Goal: Task Accomplishment & Management: Manage account settings

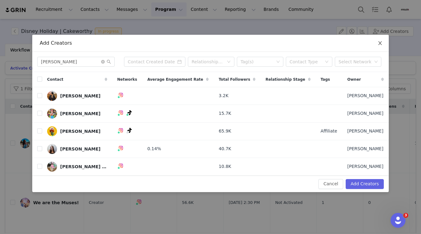
click at [381, 42] on icon "icon: close" at bounding box center [380, 43] width 5 height 5
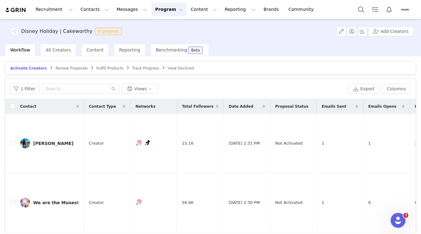
click at [253, 47] on div "Workflow All Creators Content Reporting Benchmarking Beta" at bounding box center [213, 50] width 416 height 12
click at [56, 10] on button "Recruitment Recruitment" at bounding box center [54, 9] width 45 height 14
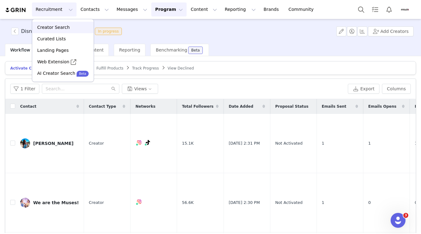
click at [56, 25] on p "Creator Search" at bounding box center [53, 27] width 33 height 7
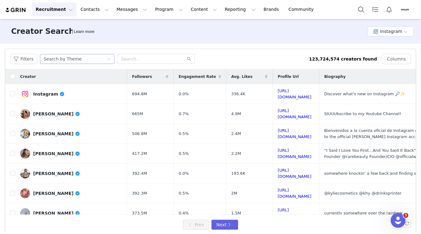
click at [77, 59] on div "Search by Theme" at bounding box center [63, 58] width 38 height 9
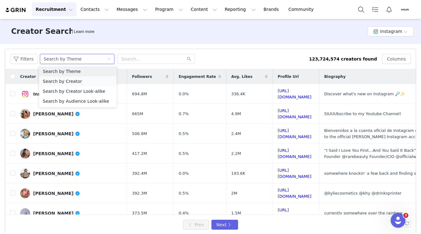
click at [75, 81] on li "Search by Creator" at bounding box center [78, 81] width 78 height 10
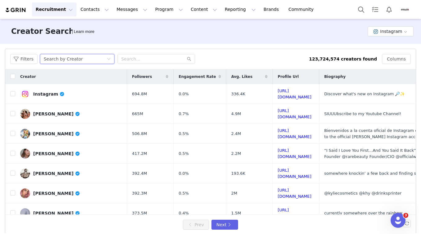
click at [150, 67] on div "Filters Search by Creator 123,724,574 creators found Columns" at bounding box center [210, 59] width 411 height 20
click at [147, 58] on input "text" at bounding box center [157, 59] width 78 height 10
paste input "oliviaandcompany_"
type input "oliviaandcompany_"
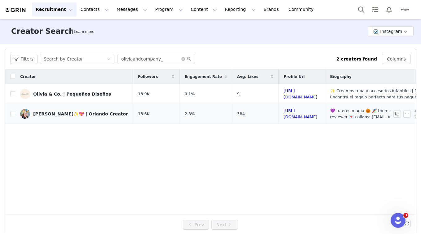
click at [56, 114] on div "Olivia✨💖 | Orlando Creator" at bounding box center [80, 113] width 95 height 5
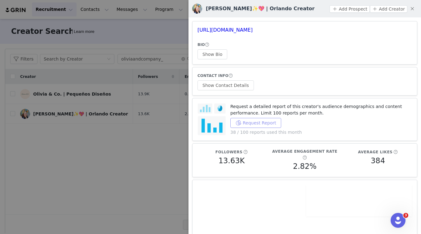
click at [241, 123] on button "Request Report" at bounding box center [256, 123] width 51 height 10
click at [288, 122] on div "Request a detailed report of this creator's audience demographics and content p…" at bounding box center [322, 119] width 182 height 32
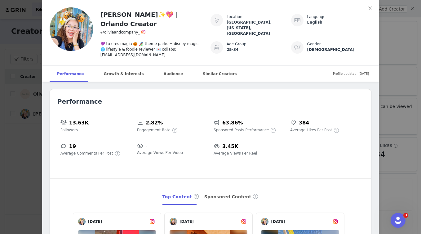
drag, startPoint x: 409, startPoint y: 38, endPoint x: 405, endPoint y: 43, distance: 6.8
click at [409, 38] on div "Olivia✨💖 | Orlando Creator @oliviaandcompany_ 💜 tu eres magia 🎃 🎢 theme parks +…" at bounding box center [210, 117] width 421 height 234
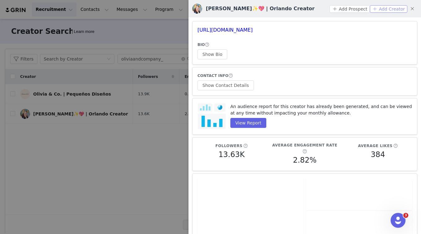
click at [383, 9] on button "Add Creator" at bounding box center [389, 8] width 38 height 7
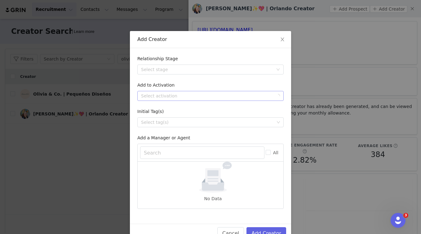
click at [160, 95] on div "Select activation" at bounding box center [207, 96] width 132 height 6
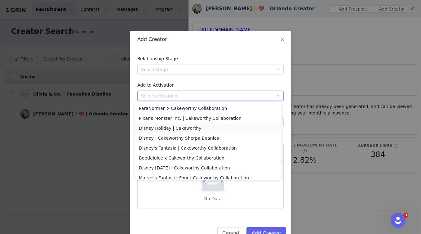
click at [180, 129] on li "Disney Holiday | Cakeworthy" at bounding box center [208, 128] width 146 height 10
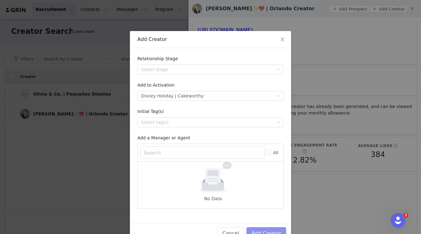
click at [260, 228] on button "Add Creator" at bounding box center [267, 233] width 40 height 12
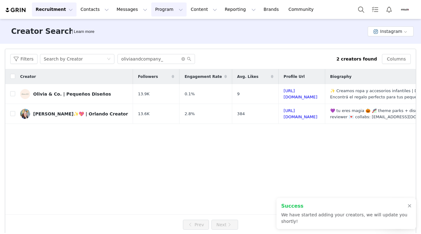
click at [168, 11] on button "Program Program" at bounding box center [168, 9] width 35 height 14
click at [165, 28] on p "Activations" at bounding box center [159, 27] width 24 height 7
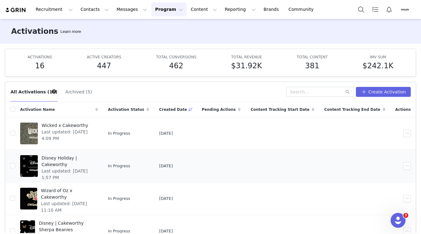
click at [79, 160] on span "Disney Holiday | Cakeworthy" at bounding box center [68, 161] width 53 height 13
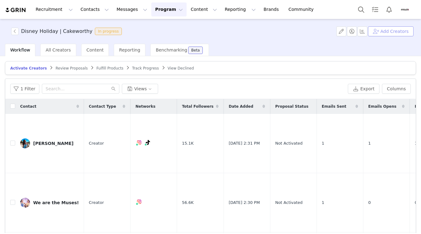
click at [384, 31] on button "Add Creators" at bounding box center [391, 31] width 46 height 10
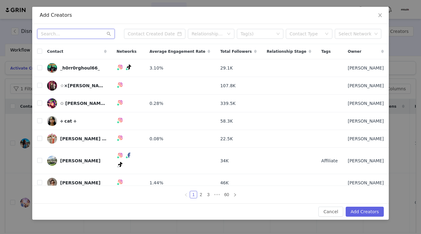
click at [77, 36] on input "text" at bounding box center [76, 34] width 78 height 10
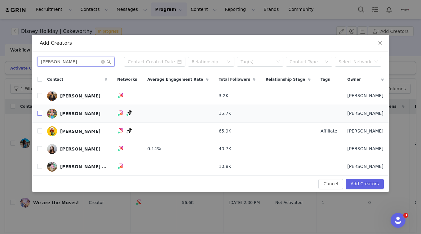
type input "[PERSON_NAME]"
click at [39, 114] on input "checkbox" at bounding box center [39, 113] width 5 height 5
checkbox input "true"
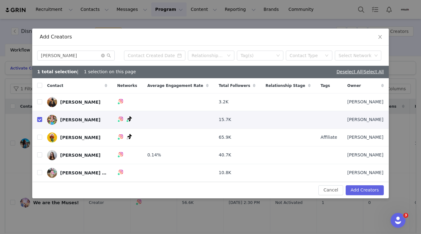
click at [371, 191] on button "Add Creators" at bounding box center [365, 190] width 38 height 10
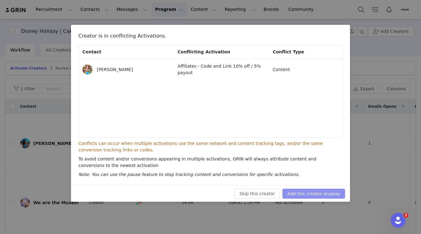
click at [305, 193] on button "Add this creator anyway" at bounding box center [314, 194] width 63 height 10
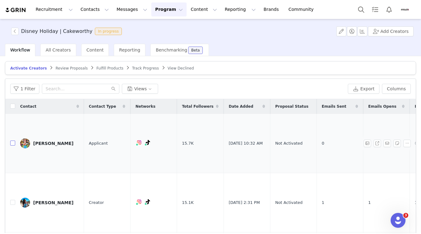
click at [13, 141] on input "checkbox" at bounding box center [12, 143] width 5 height 5
checkbox input "true"
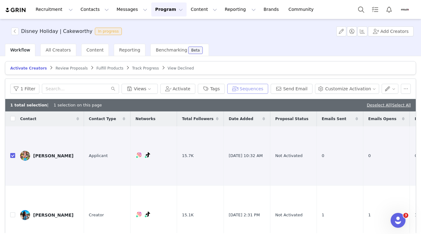
click at [251, 91] on button "Sequences" at bounding box center [247, 89] width 41 height 10
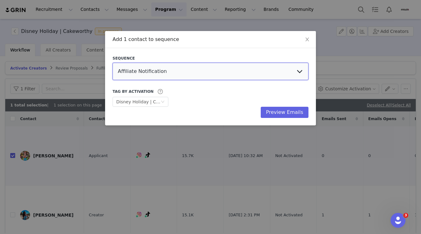
select select "8668e62e-529e-43ed-bccc-4d7d8717fa6f"
click at [288, 112] on button "Preview Emails" at bounding box center [285, 112] width 48 height 11
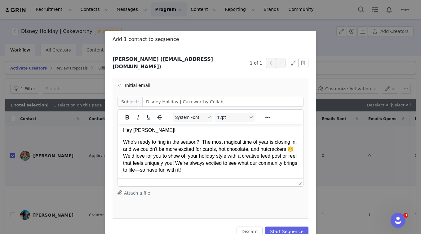
scroll to position [141, 0]
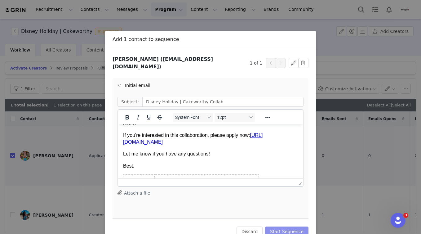
click at [287, 229] on button "Start Sequence" at bounding box center [286, 232] width 43 height 10
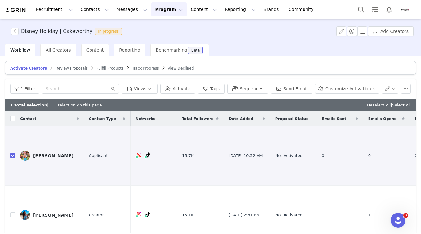
click at [257, 42] on div "Disney Holiday | Cakeworthy In progress Add Creators" at bounding box center [210, 31] width 421 height 25
click at [270, 35] on div "Disney Holiday | Cakeworthy In progress Add Creators" at bounding box center [210, 31] width 421 height 25
click at [14, 154] on input "checkbox" at bounding box center [12, 155] width 5 height 5
checkbox input "false"
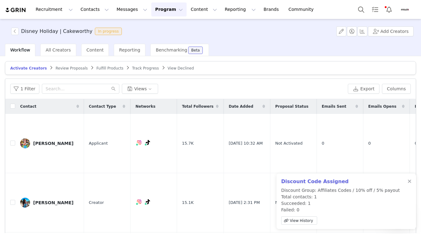
click at [159, 10] on button "Program Program" at bounding box center [168, 9] width 35 height 14
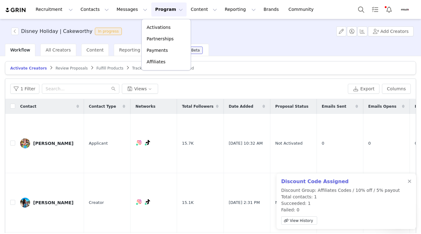
click at [256, 39] on div "Disney Holiday | Cakeworthy In progress Add Creators" at bounding box center [210, 31] width 421 height 25
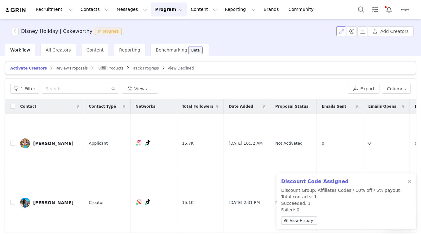
click at [339, 31] on button "button" at bounding box center [342, 31] width 10 height 10
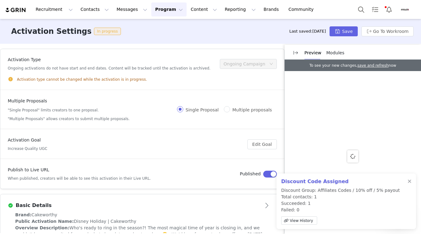
scroll to position [12, 0]
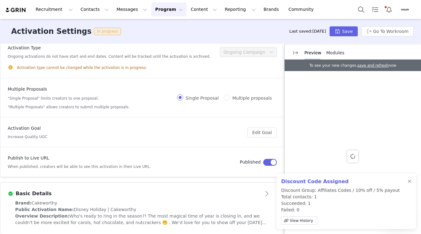
click at [155, 201] on div "Brand: Cakeworthy" at bounding box center [142, 203] width 254 height 7
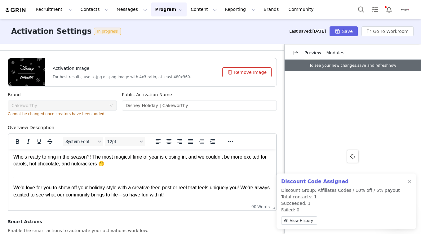
scroll to position [156, 0]
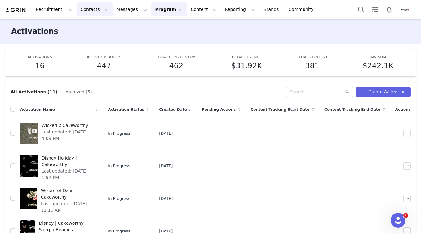
click at [88, 10] on button "Contacts Contacts" at bounding box center [95, 9] width 36 height 14
click at [97, 27] on div "Creators" at bounding box center [97, 27] width 42 height 7
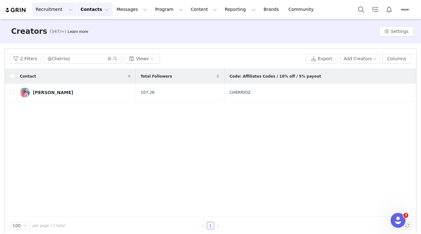
click at [64, 11] on button "Recruitment Recruitment" at bounding box center [54, 9] width 45 height 14
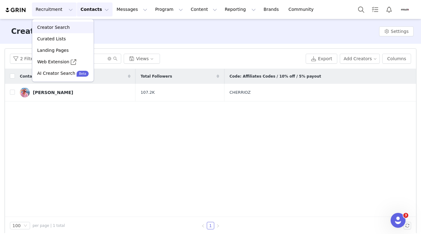
click at [64, 28] on p "Creator Search" at bounding box center [53, 27] width 33 height 7
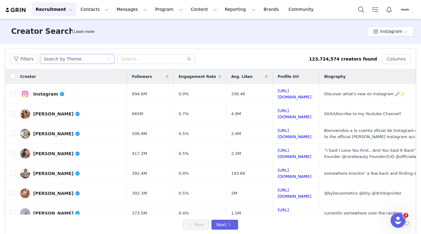
click at [91, 63] on div "Search by Theme" at bounding box center [75, 58] width 63 height 9
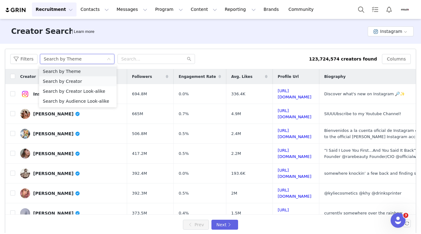
click at [81, 81] on li "Search by Creator" at bounding box center [78, 81] width 78 height 10
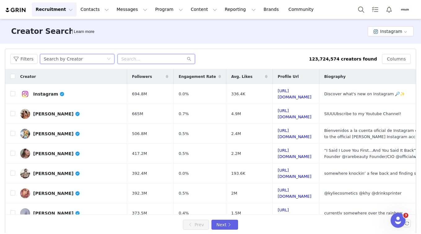
click at [137, 62] on input "text" at bounding box center [157, 59] width 78 height 10
paste input "teacupforone"
click at [161, 58] on input "teacupforone" at bounding box center [157, 59] width 78 height 10
click at [189, 60] on icon "icon: search" at bounding box center [189, 59] width 4 height 4
click at [166, 56] on input "teacupforone" at bounding box center [157, 59] width 78 height 10
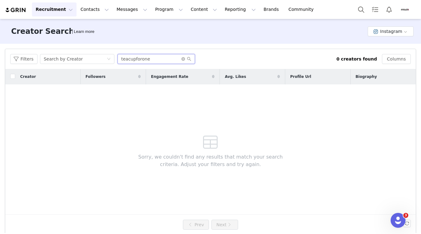
click at [161, 59] on input "teacupforone" at bounding box center [157, 59] width 78 height 10
drag, startPoint x: 141, startPoint y: 60, endPoint x: 163, endPoint y: 93, distance: 40.0
click at [141, 60] on input "teacupforone" at bounding box center [157, 59] width 78 height 10
click at [155, 61] on input "teacup4one" at bounding box center [157, 59] width 78 height 10
click at [140, 61] on input "teacup4one" at bounding box center [157, 59] width 78 height 10
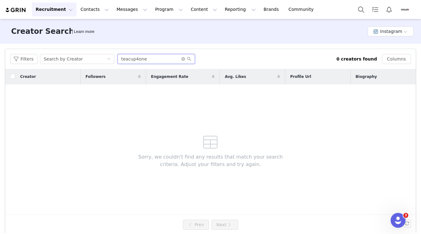
click at [140, 61] on input "teacup4one" at bounding box center [157, 59] width 78 height 10
click at [189, 60] on icon "icon: search" at bounding box center [189, 59] width 4 height 4
click at [157, 60] on input "teacup4one" at bounding box center [157, 59] width 78 height 10
click at [163, 59] on input "teacup4one" at bounding box center [157, 59] width 78 height 10
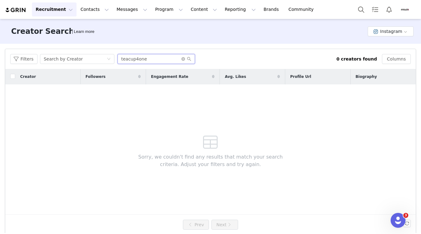
click at [163, 59] on input "teacup4one" at bounding box center [157, 59] width 78 height 10
paste input "yipchuck"
type input "yipchuck"
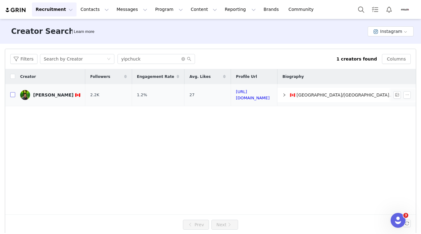
click at [11, 94] on input "checkbox" at bounding box center [12, 94] width 5 height 5
checkbox input "true"
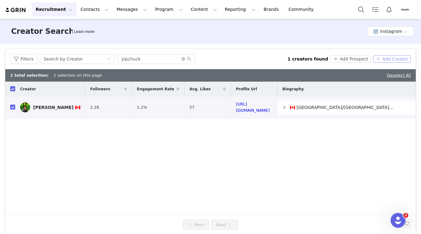
click at [393, 59] on button "Add Creator" at bounding box center [393, 58] width 38 height 7
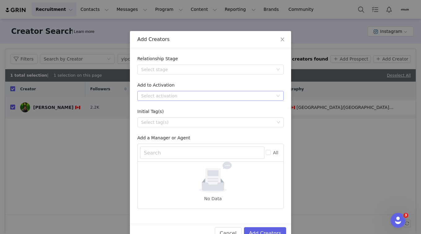
click at [186, 97] on div "Select activation" at bounding box center [207, 96] width 132 height 6
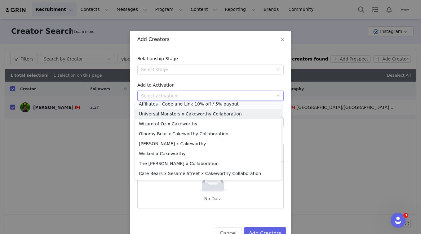
scroll to position [81, 0]
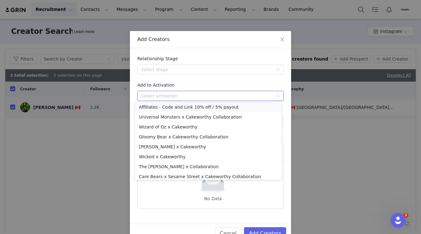
click at [184, 106] on li "Affiliates - Code and Link 10% off / 5% payout" at bounding box center [208, 107] width 146 height 10
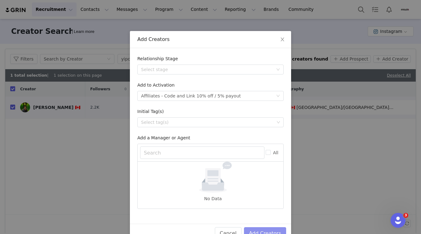
click at [262, 231] on button "Add Creators" at bounding box center [265, 233] width 42 height 12
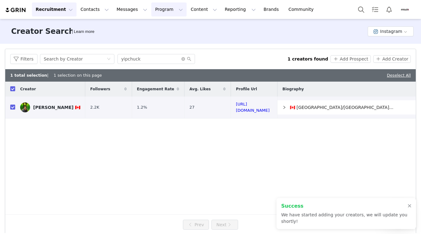
click at [154, 14] on button "Program Program" at bounding box center [168, 9] width 35 height 14
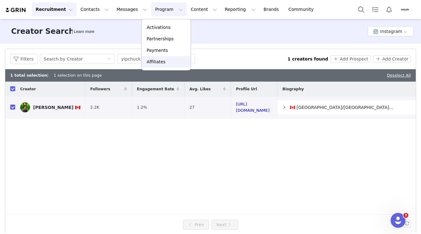
click at [157, 63] on p "Affiliates" at bounding box center [156, 62] width 19 height 7
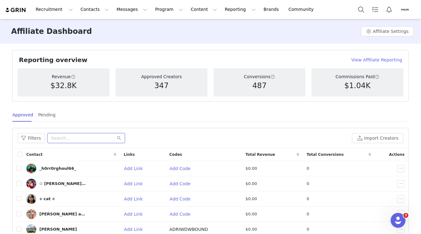
click at [86, 142] on input "text" at bounding box center [86, 138] width 78 height 10
paste input "yipchuck"
type input "yipchuck"
click at [115, 137] on span at bounding box center [116, 138] width 10 height 4
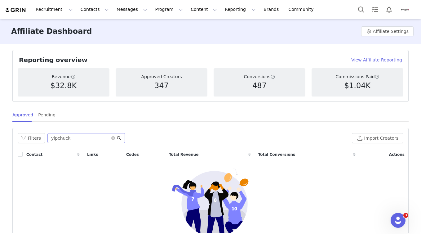
click at [117, 138] on icon "icon: search" at bounding box center [119, 138] width 4 height 4
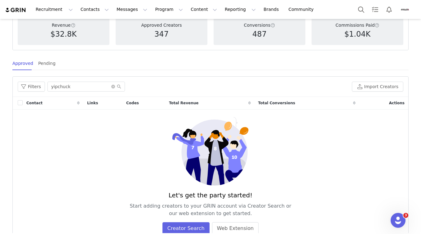
click at [146, 85] on div "Filters yipchuck" at bounding box center [184, 87] width 332 height 10
click at [119, 86] on icon "icon: search" at bounding box center [119, 86] width 4 height 4
drag, startPoint x: 119, startPoint y: 86, endPoint x: 99, endPoint y: 88, distance: 20.3
click at [99, 88] on input "yipchuck" at bounding box center [86, 87] width 78 height 10
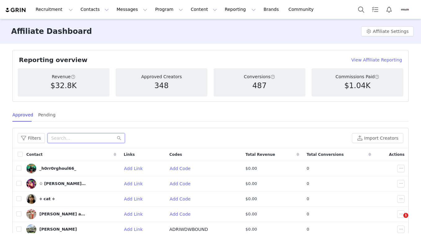
click at [66, 137] on input "text" at bounding box center [86, 138] width 78 height 10
paste input "yipchuck"
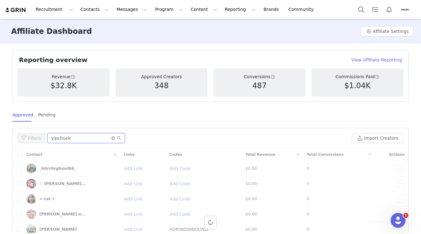
type input "yipchuck"
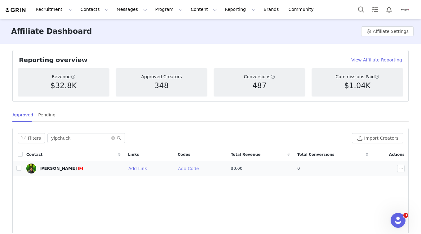
click at [187, 169] on button "Add Code" at bounding box center [191, 169] width 26 height 10
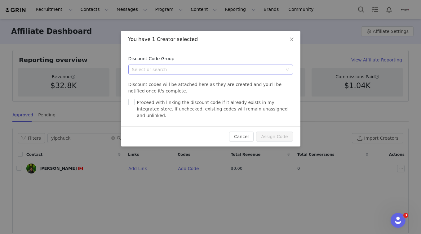
click at [154, 69] on div "Select or search" at bounding box center [207, 69] width 151 height 6
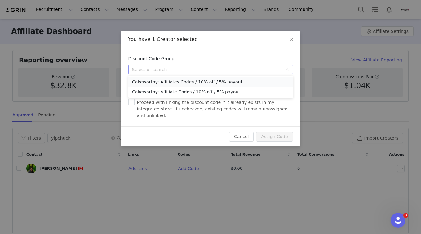
click at [227, 83] on li "Cakeworthy: Affiliates Codes / 10% off / 5% payout" at bounding box center [210, 82] width 165 height 10
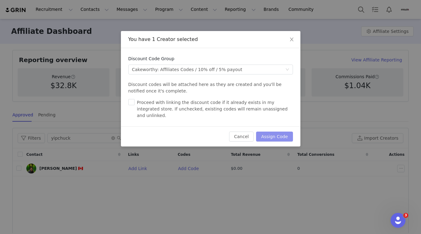
click at [278, 132] on button "Assign Code" at bounding box center [274, 137] width 37 height 10
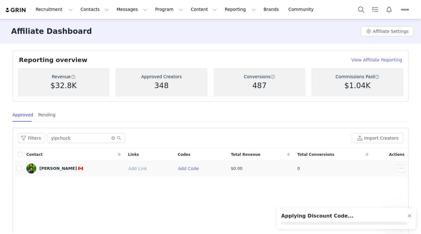
click at [139, 169] on button "Add Link" at bounding box center [140, 169] width 24 height 10
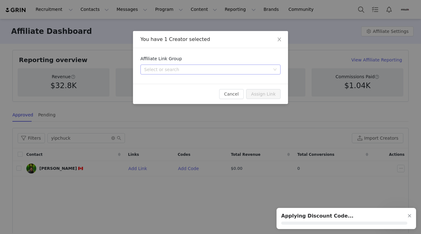
click at [169, 69] on div "Select or search" at bounding box center [207, 69] width 126 height 6
click at [172, 80] on li "Affiliates - code applied" at bounding box center [211, 82] width 140 height 10
click at [259, 95] on button "Assign Link" at bounding box center [263, 94] width 34 height 10
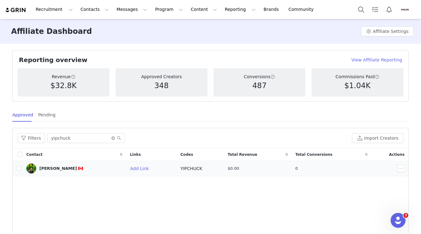
click at [113, 169] on div "[PERSON_NAME] 🇨🇦" at bounding box center [74, 169] width 96 height 10
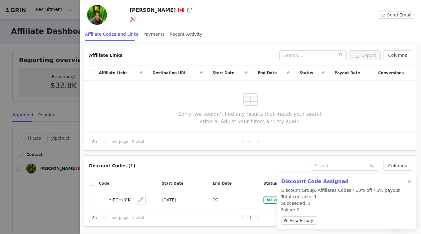
click at [59, 198] on div at bounding box center [210, 117] width 421 height 234
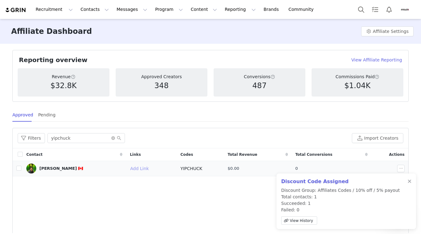
click at [143, 168] on button "Add Link" at bounding box center [142, 169] width 24 height 10
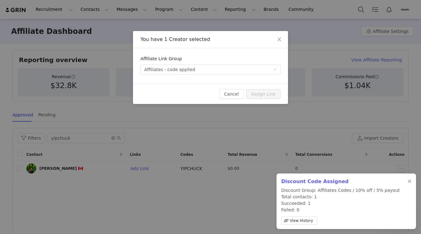
click at [128, 190] on div "You have 1 Creator selected Affiliate Link Group Select or search Affiliates - …" at bounding box center [210, 117] width 421 height 234
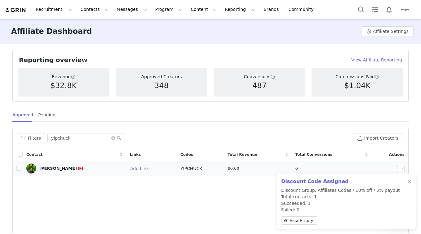
click at [49, 167] on div "[PERSON_NAME] 🇨🇦" at bounding box center [61, 168] width 44 height 5
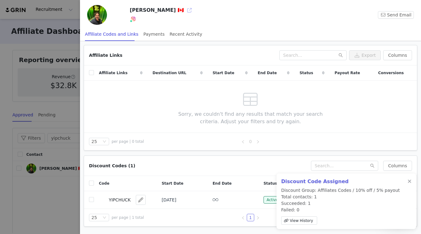
click at [186, 9] on button "button" at bounding box center [190, 10] width 10 height 10
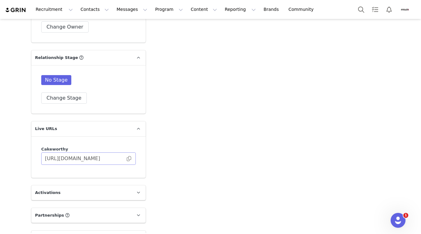
scroll to position [829, 0]
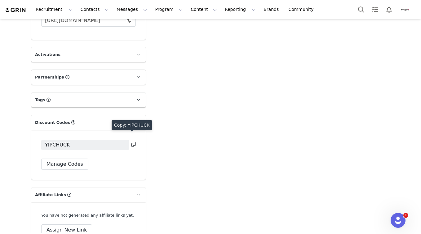
click at [132, 142] on icon at bounding box center [134, 144] width 4 height 5
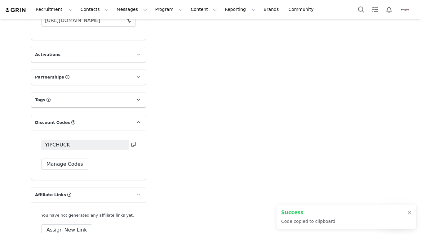
scroll to position [884, 0]
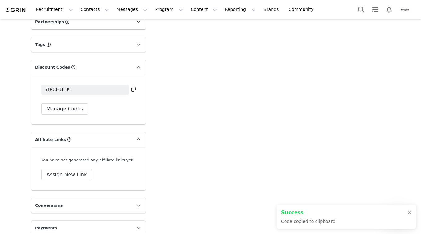
click at [47, 169] on button "Assign New Link" at bounding box center [66, 174] width 51 height 11
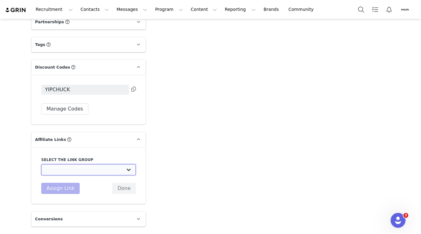
select select "32582"
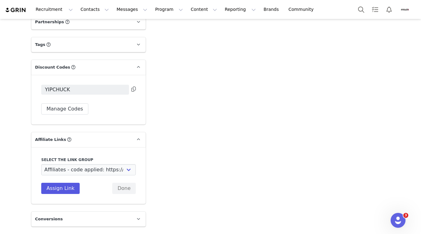
click at [63, 185] on button "Assign Link" at bounding box center [60, 188] width 38 height 11
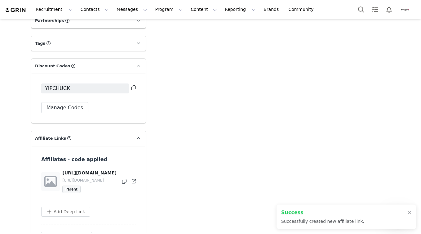
scroll to position [897, 0]
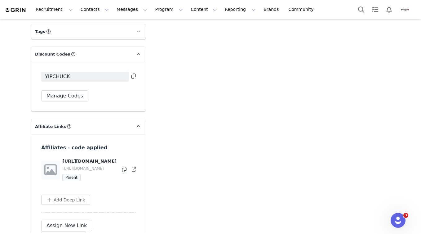
click at [122, 169] on icon at bounding box center [124, 169] width 4 height 5
